Goal: Information Seeking & Learning: Learn about a topic

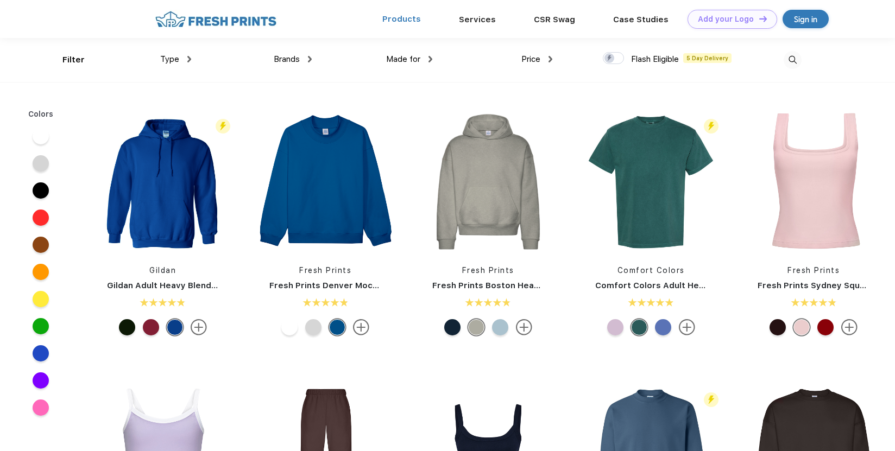
click at [405, 20] on link "Products" at bounding box center [401, 19] width 39 height 10
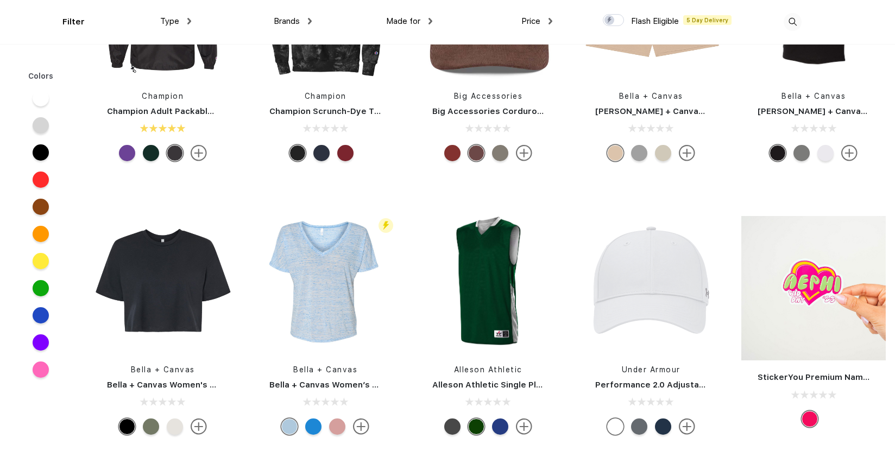
scroll to position [10858, 0]
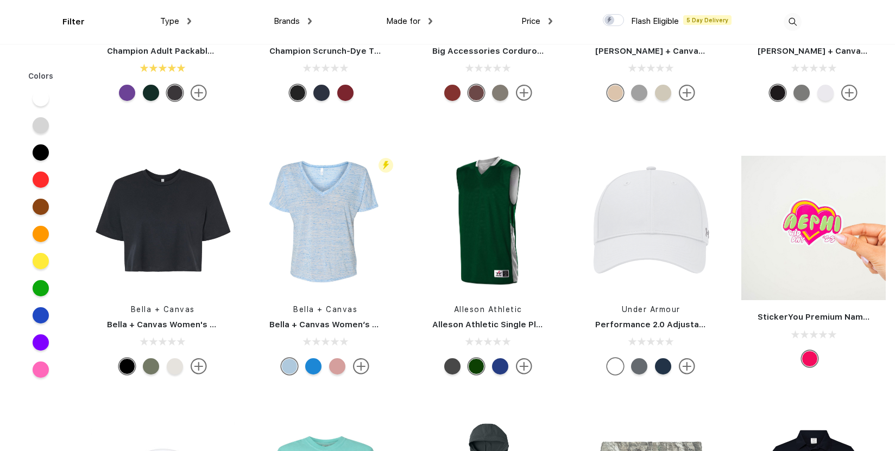
click at [609, 20] on div at bounding box center [613, 20] width 21 height 12
click at [609, 20] on input "checkbox" at bounding box center [606, 17] width 7 height 7
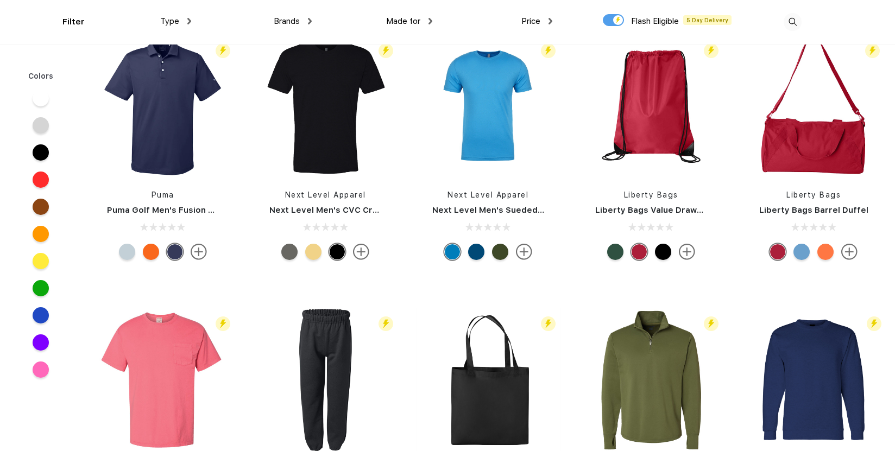
scroll to position [3921, 0]
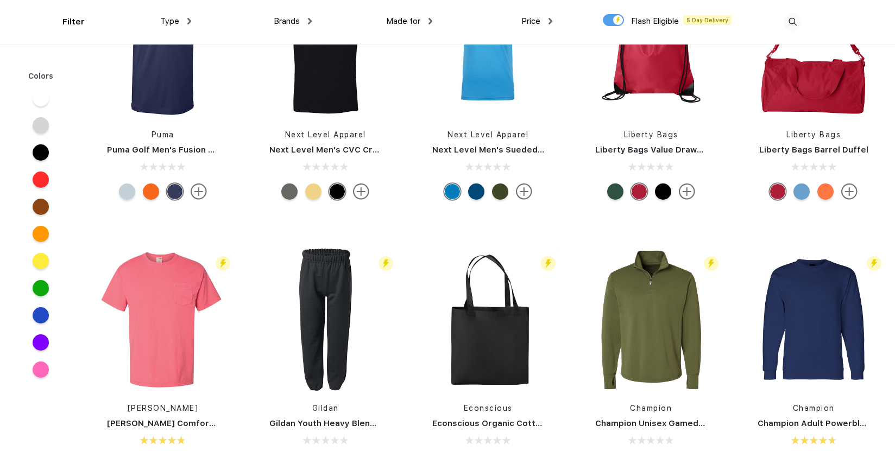
click at [163, 24] on span "Type" at bounding box center [169, 21] width 19 height 10
click at [616, 20] on div at bounding box center [613, 20] width 21 height 12
click at [610, 20] on input "checkbox" at bounding box center [606, 17] width 7 height 7
checkbox input "false"
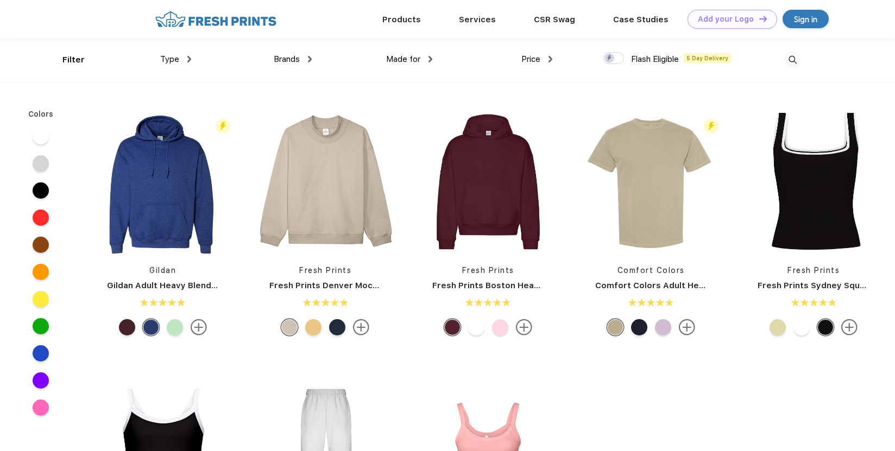
click at [170, 61] on span "Type" at bounding box center [169, 59] width 19 height 10
click at [536, 58] on span "Price" at bounding box center [530, 59] width 19 height 10
click at [552, 59] on img at bounding box center [550, 59] width 4 height 7
click at [531, 98] on div "$" at bounding box center [556, 95] width 119 height 20
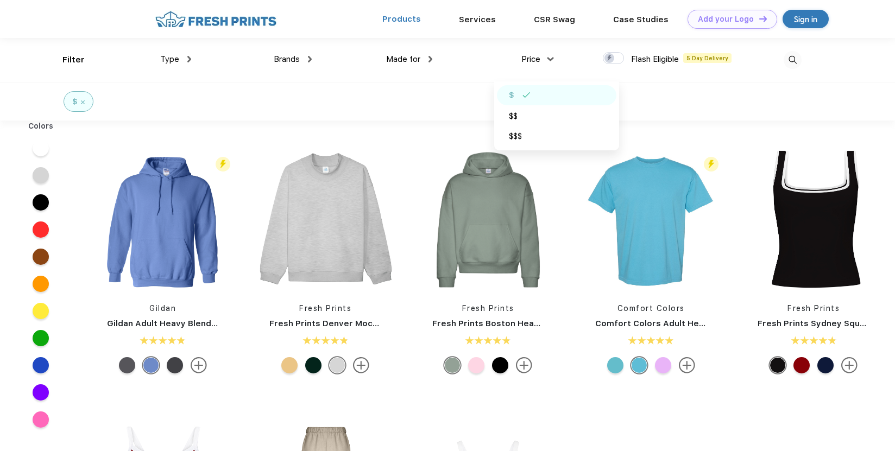
click at [398, 20] on link "Products" at bounding box center [401, 19] width 39 height 10
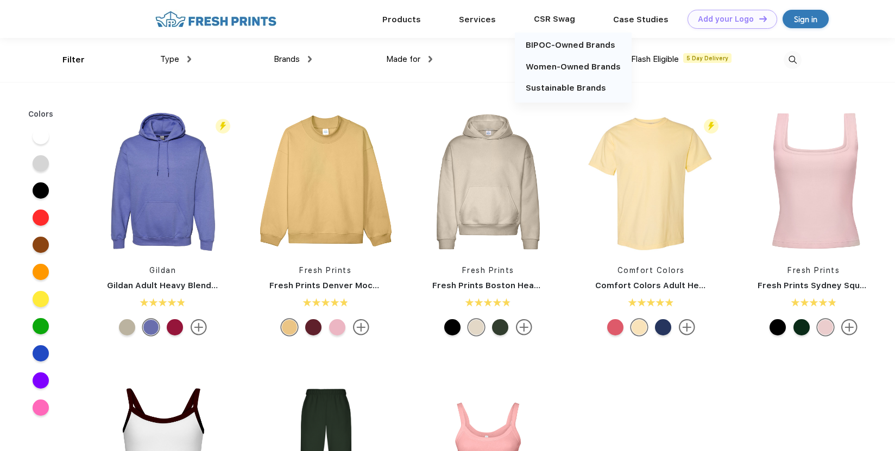
click at [566, 20] on div "CSR Swag" at bounding box center [554, 19] width 79 height 14
click at [554, 88] on link "Sustainable Brands" at bounding box center [566, 88] width 80 height 10
